Goal: Find specific page/section: Find specific page/section

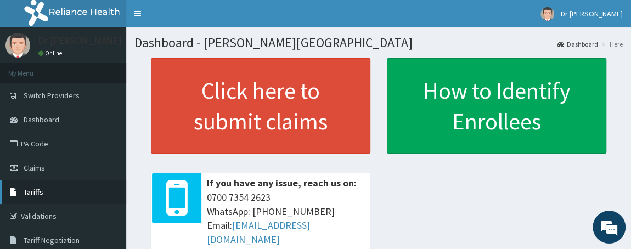
click at [42, 192] on span "Tariffs" at bounding box center [34, 192] width 20 height 10
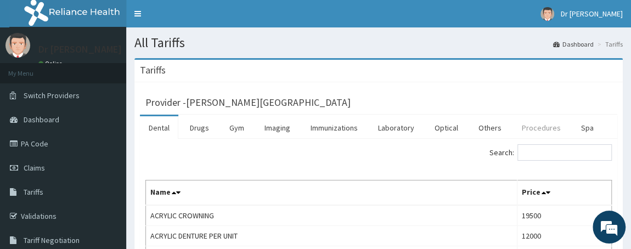
click at [540, 128] on link "Procedures" at bounding box center [541, 127] width 56 height 23
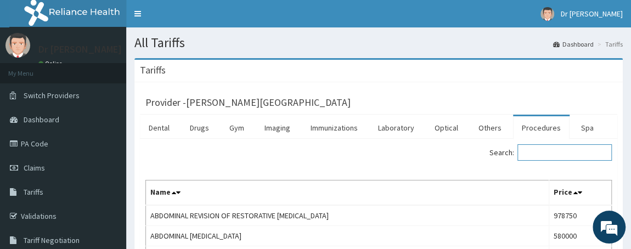
click at [564, 155] on input "Search:" at bounding box center [564, 152] width 94 height 16
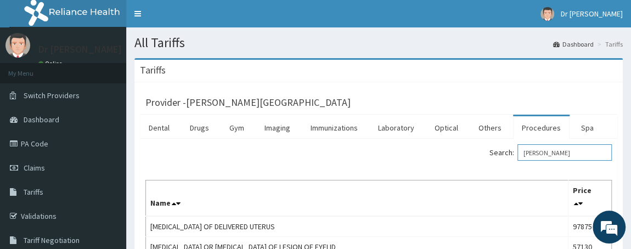
click at [557, 149] on input "[PERSON_NAME]" at bounding box center [564, 152] width 94 height 16
type input "C"
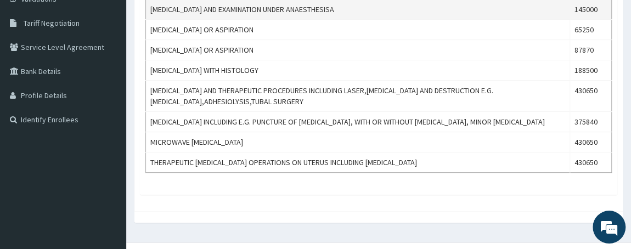
type input "ENDOMETR"
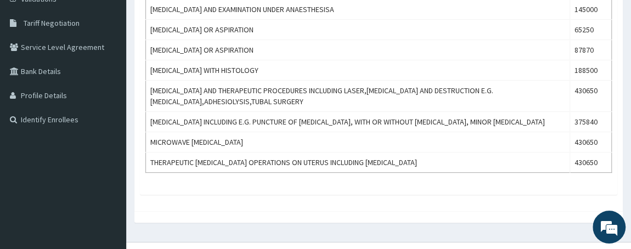
scroll to position [0, 0]
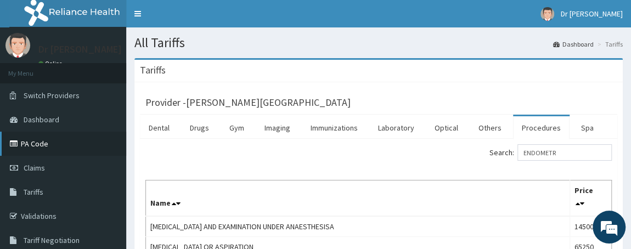
click at [48, 145] on link "PA Code" at bounding box center [63, 144] width 126 height 24
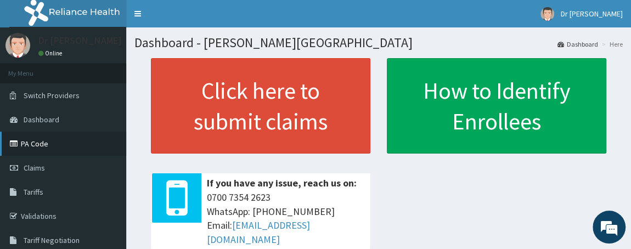
click at [39, 144] on link "PA Code" at bounding box center [63, 144] width 126 height 24
